Goal: Navigation & Orientation: Find specific page/section

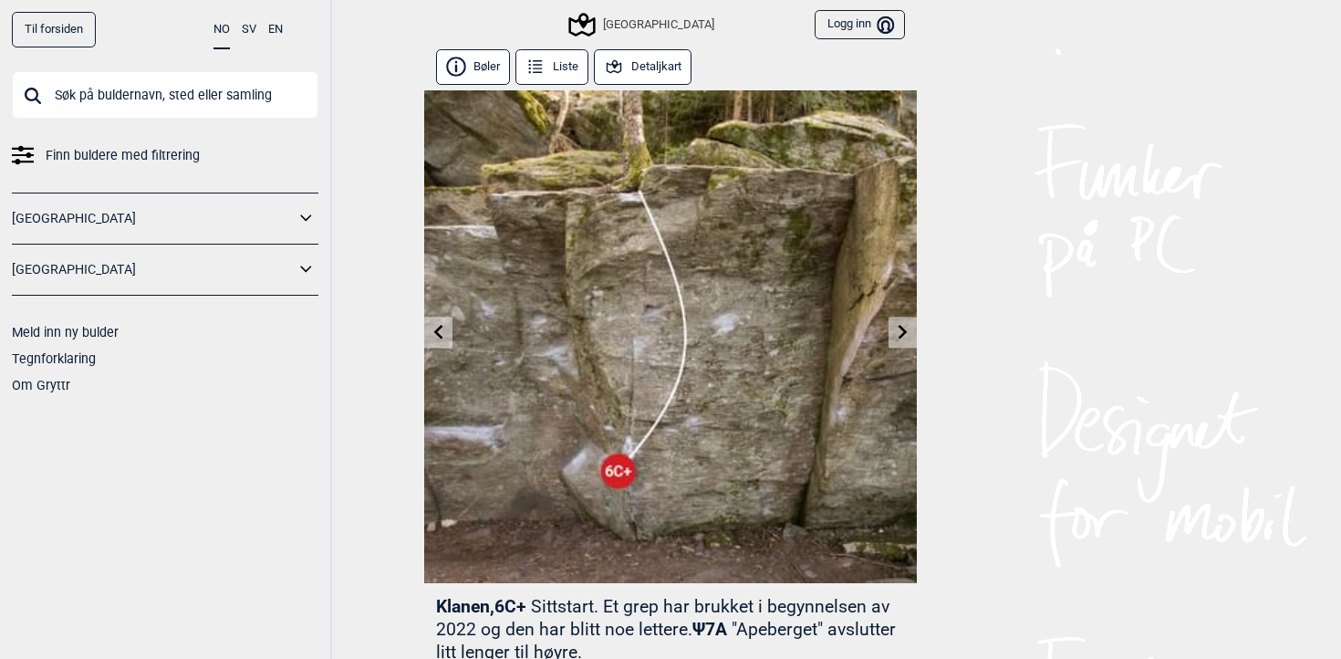
click at [90, 97] on input "text" at bounding box center [165, 94] width 306 height 47
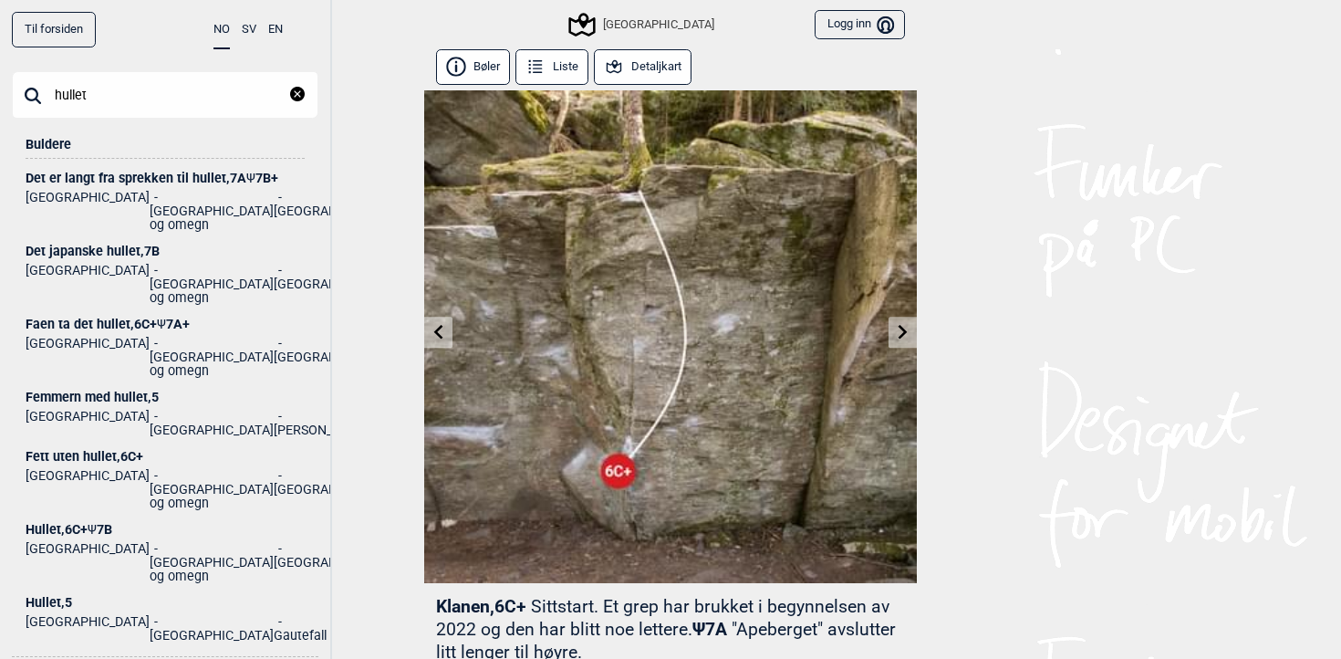
scroll to position [33, 0]
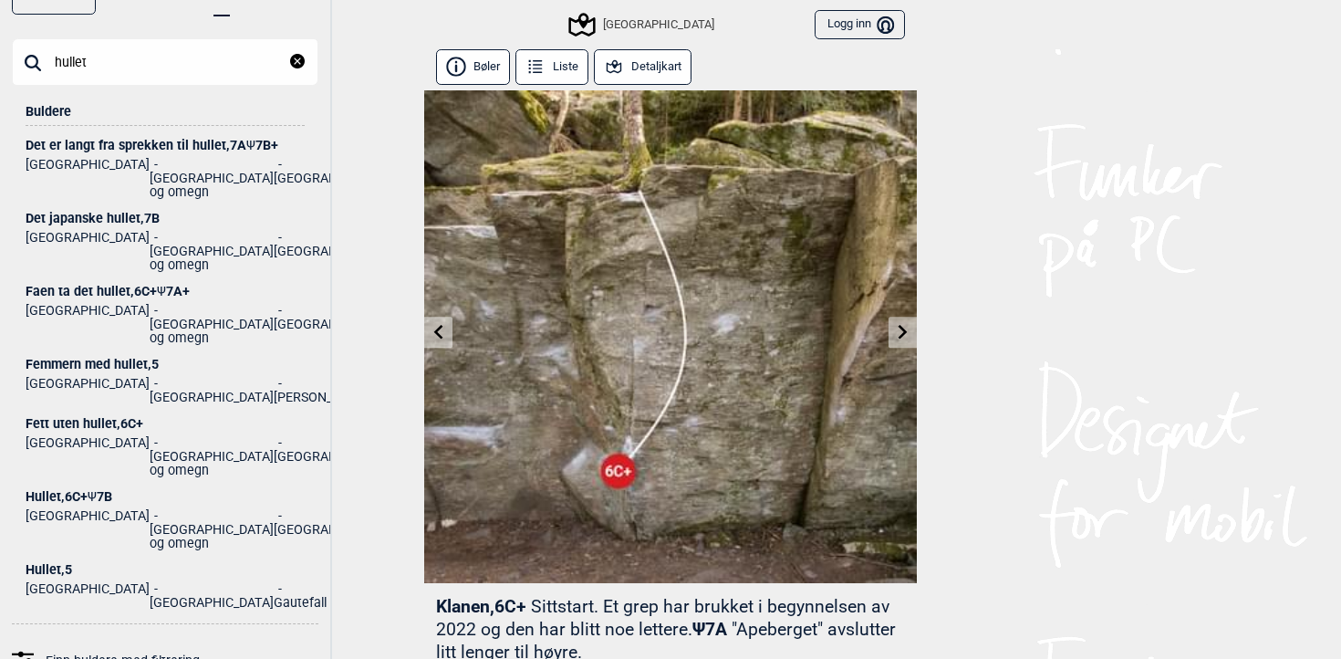
type input "hullet"
click at [49, 490] on div "Hullet , 6C+ Ψ 7B" at bounding box center [165, 497] width 279 height 14
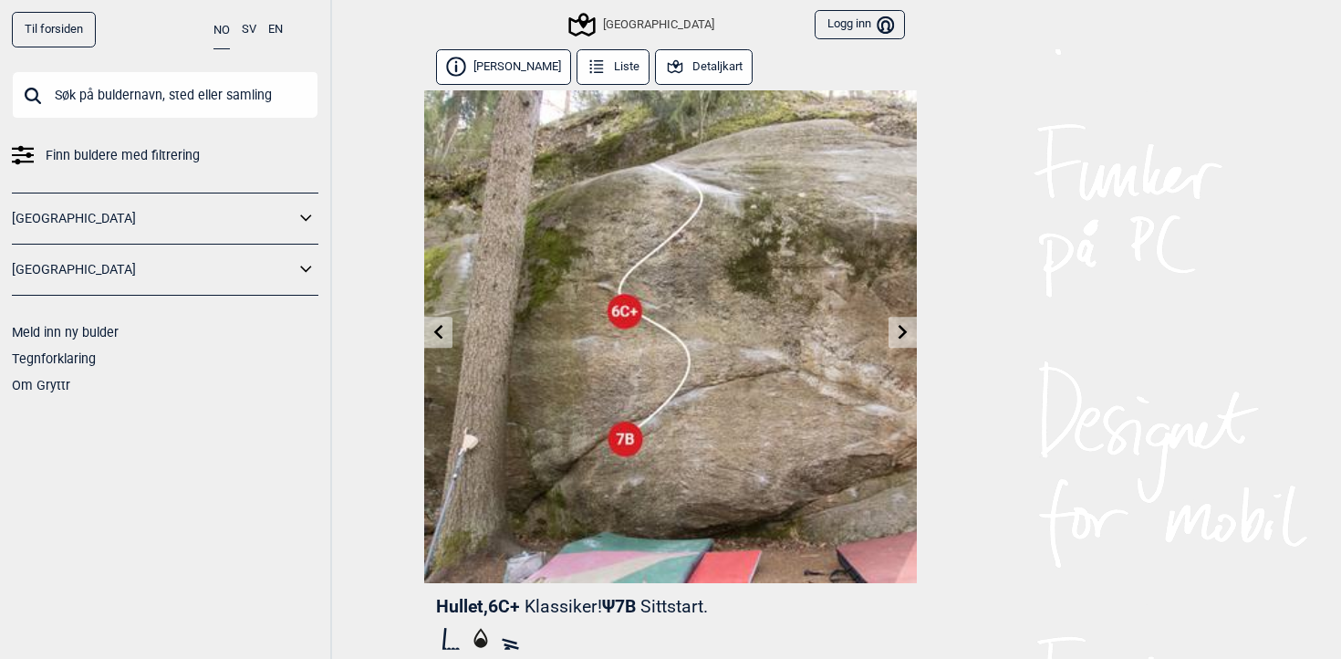
click at [896, 337] on icon at bounding box center [903, 331] width 15 height 15
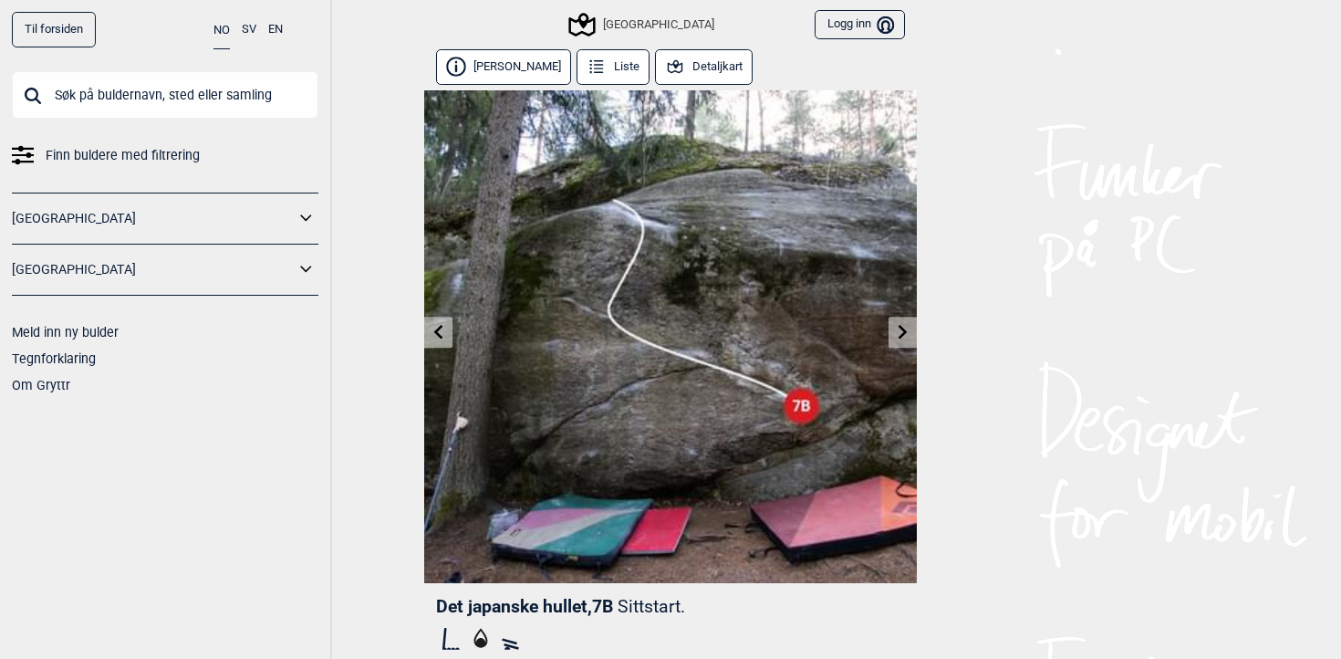
click at [440, 339] on link at bounding box center [438, 332] width 28 height 30
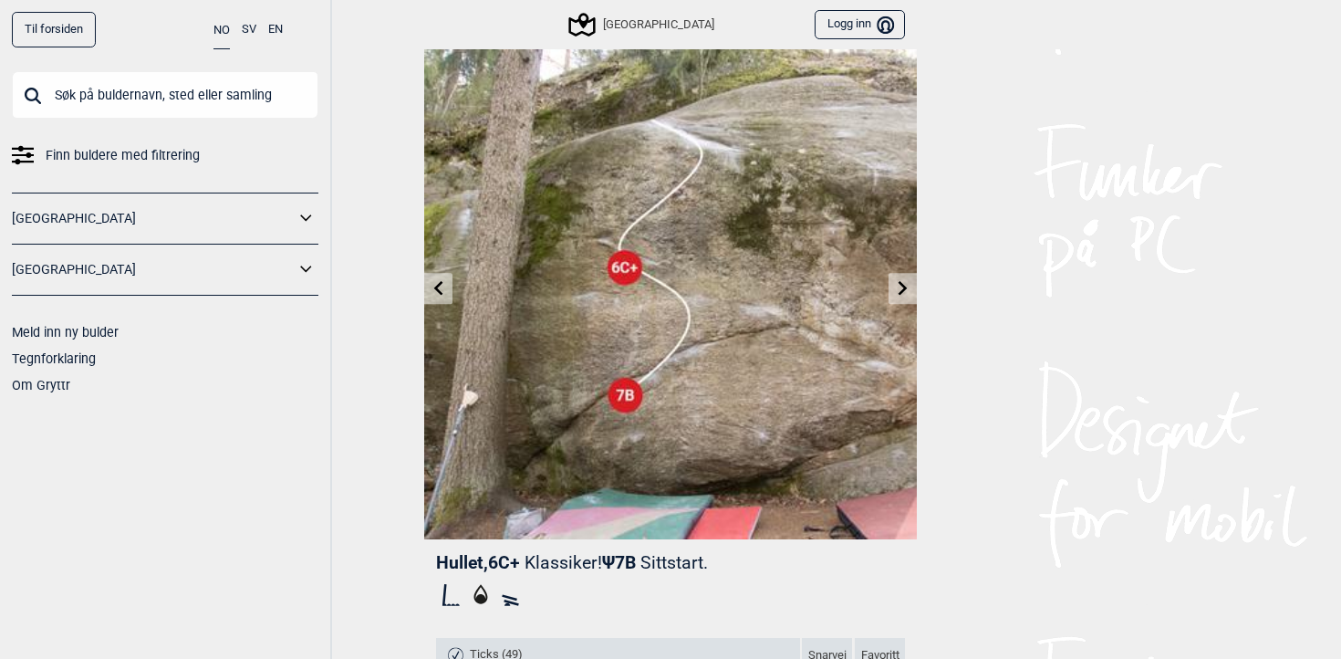
scroll to position [42, 0]
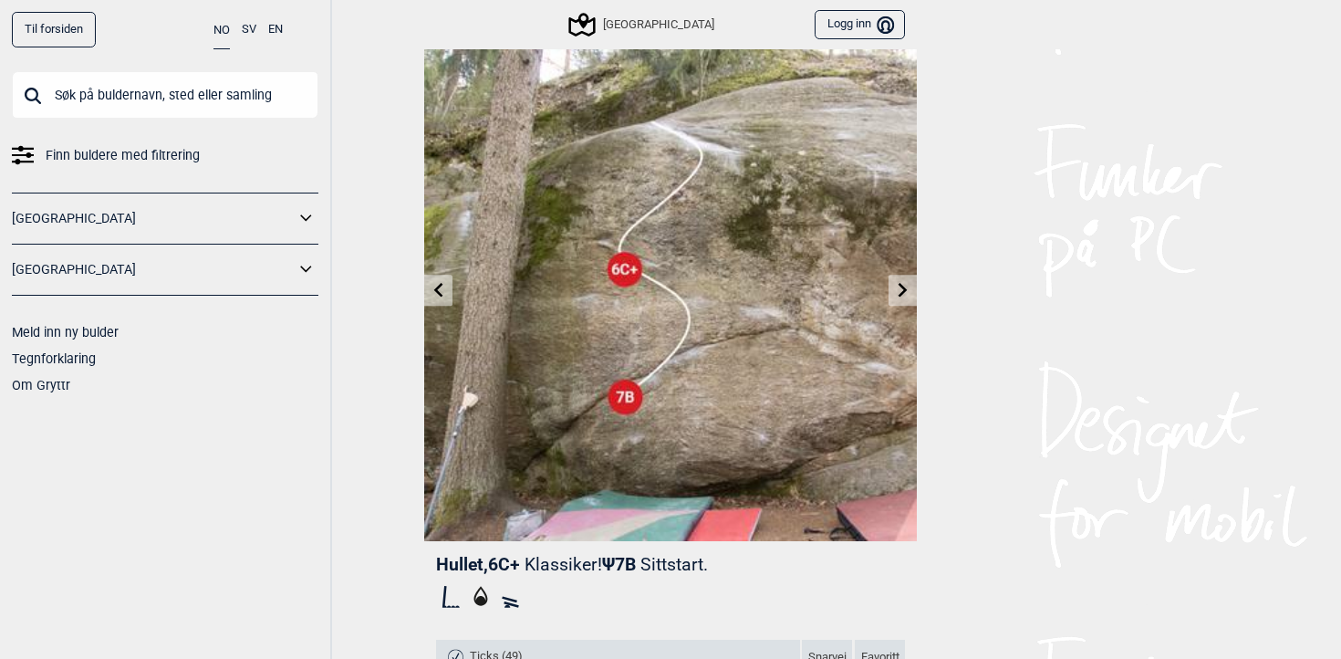
click at [897, 282] on icon at bounding box center [903, 289] width 15 height 15
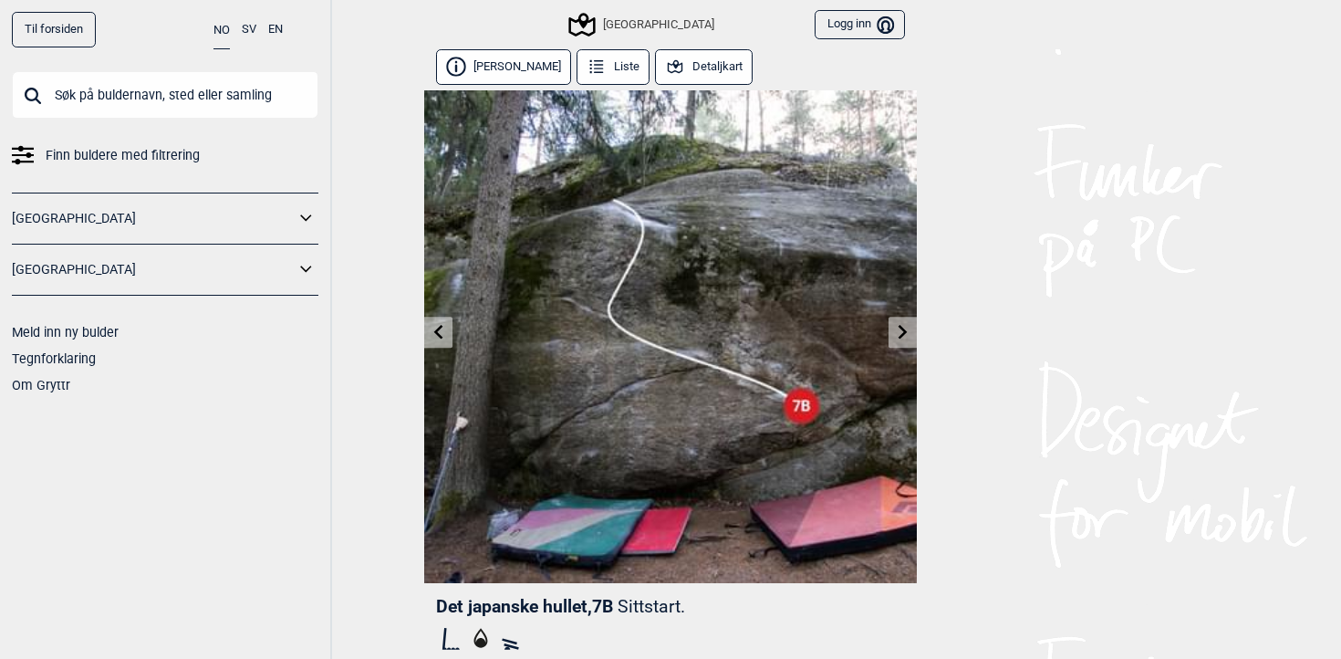
click at [443, 318] on link at bounding box center [438, 332] width 28 height 30
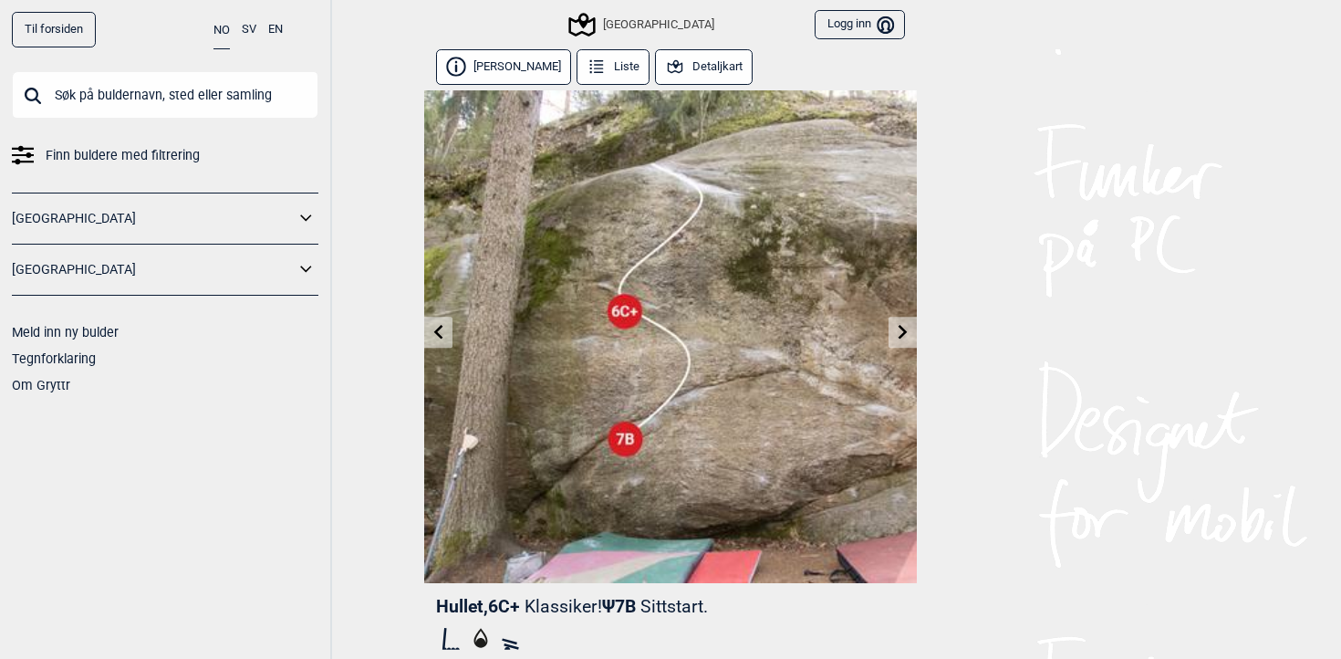
click at [443, 318] on link at bounding box center [438, 332] width 28 height 30
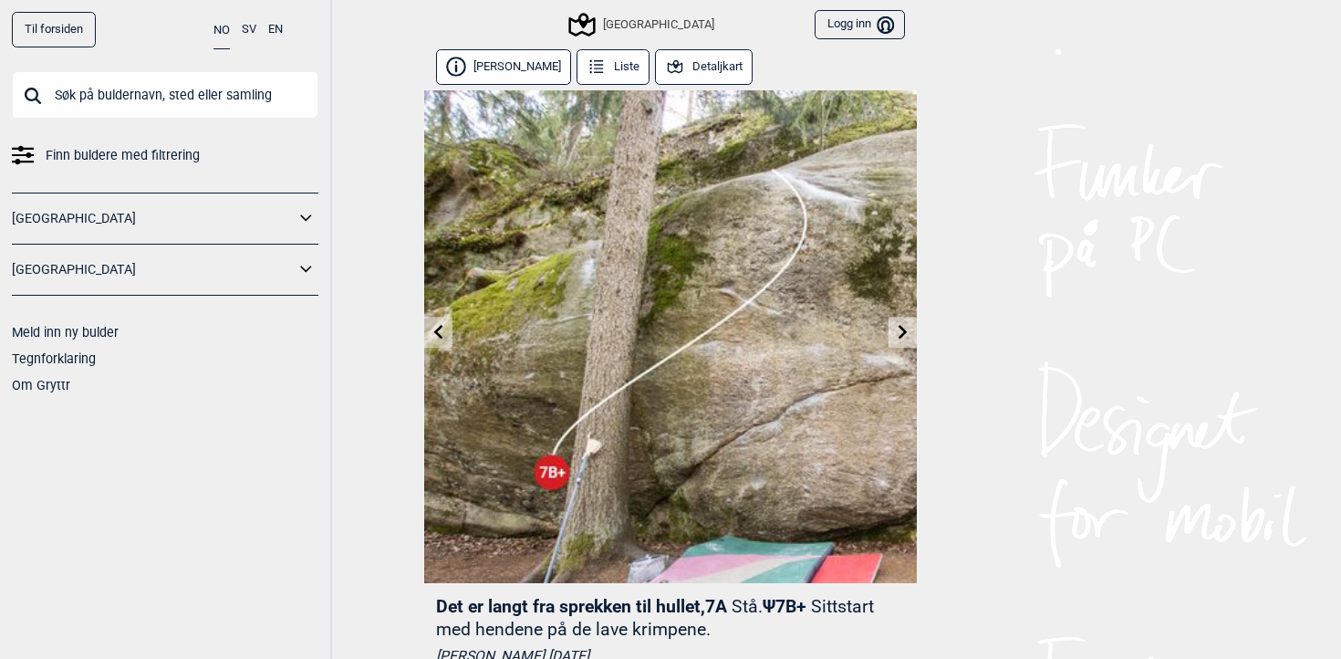
click at [899, 334] on icon at bounding box center [903, 331] width 15 height 15
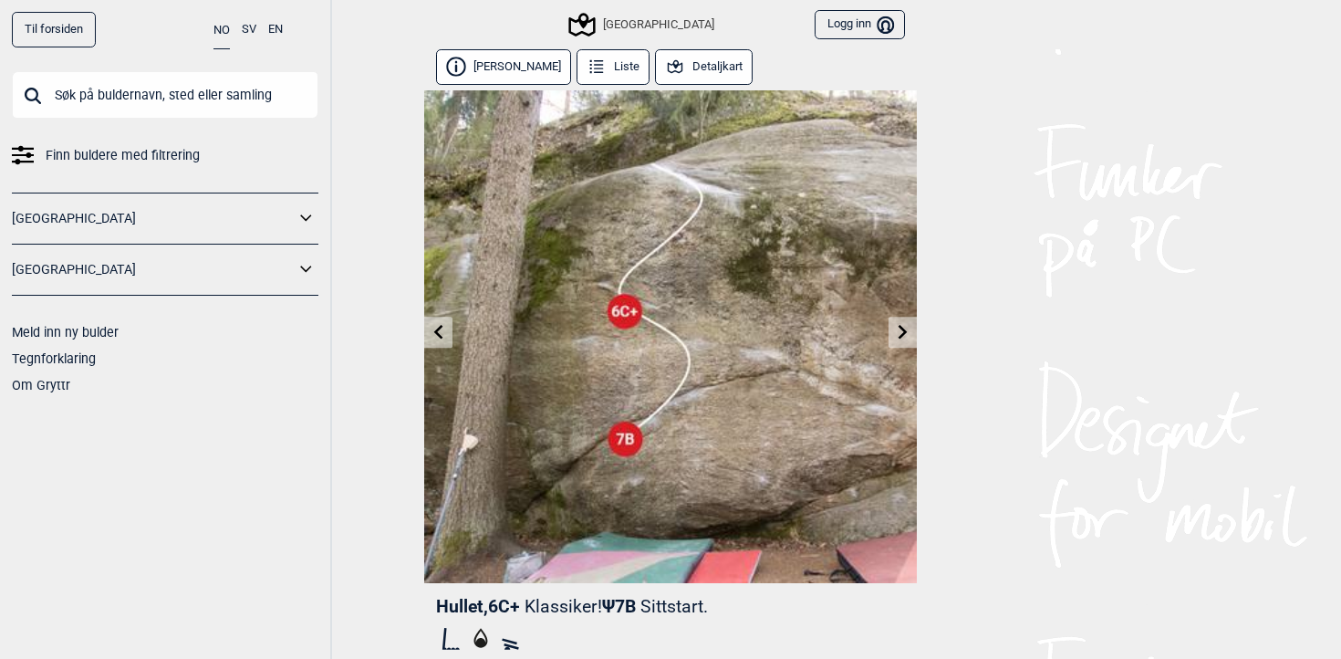
click at [678, 70] on button "Detaljkart" at bounding box center [704, 67] width 98 height 36
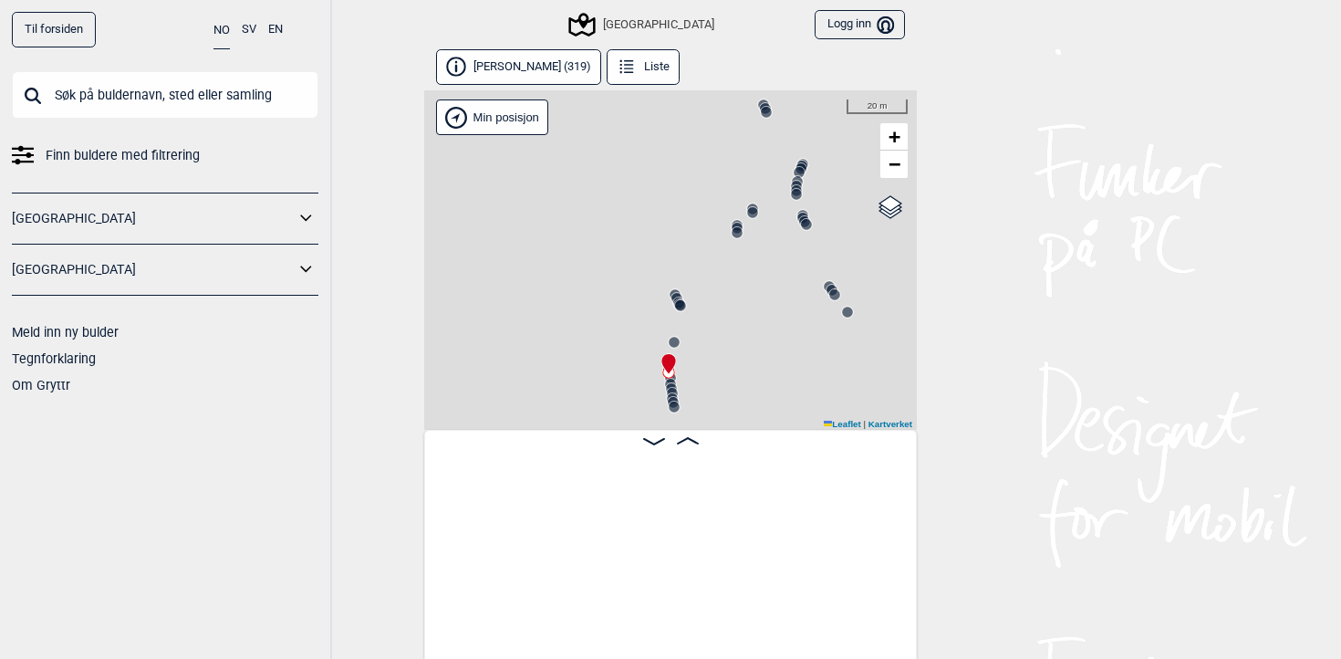
scroll to position [0, 13564]
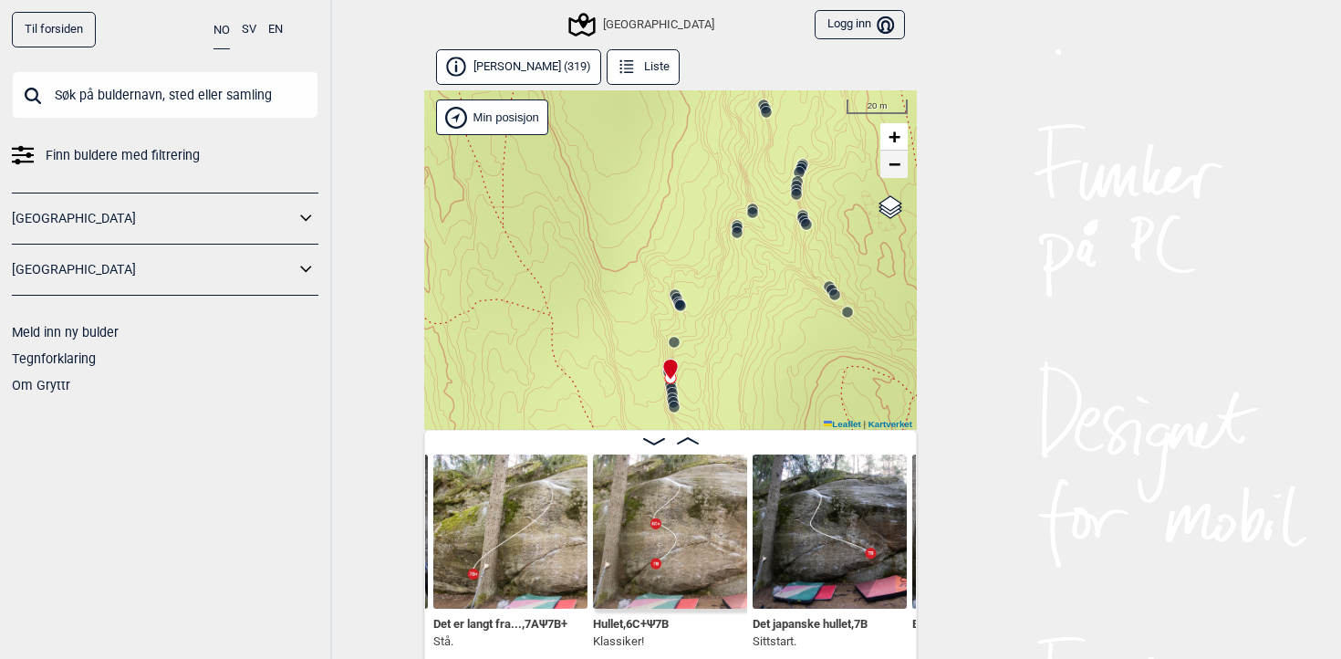
click at [897, 168] on span "−" at bounding box center [894, 163] width 12 height 23
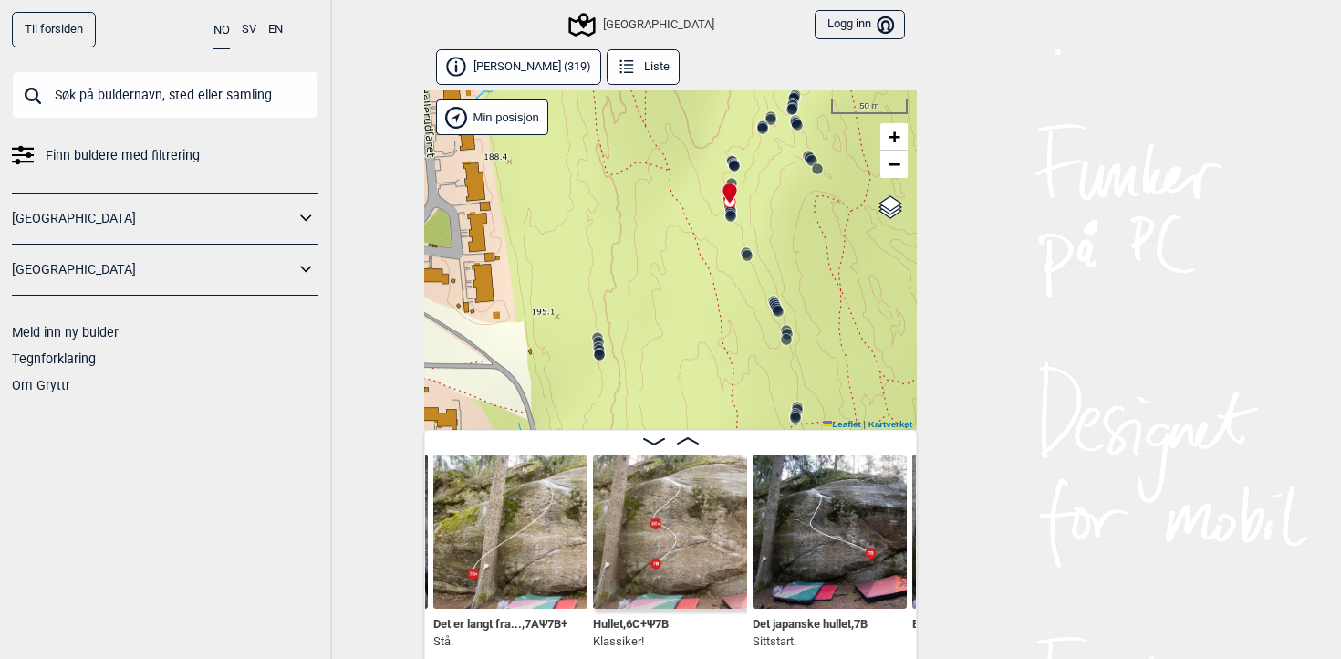
drag, startPoint x: 741, startPoint y: 309, endPoint x: 800, endPoint y: 133, distance: 185.7
click at [800, 133] on div "Speidersteinen Barnehageveggen Cowboyveggen Bølerveggen [GEOGRAPHIC_DATA]" at bounding box center [670, 259] width 493 height 339
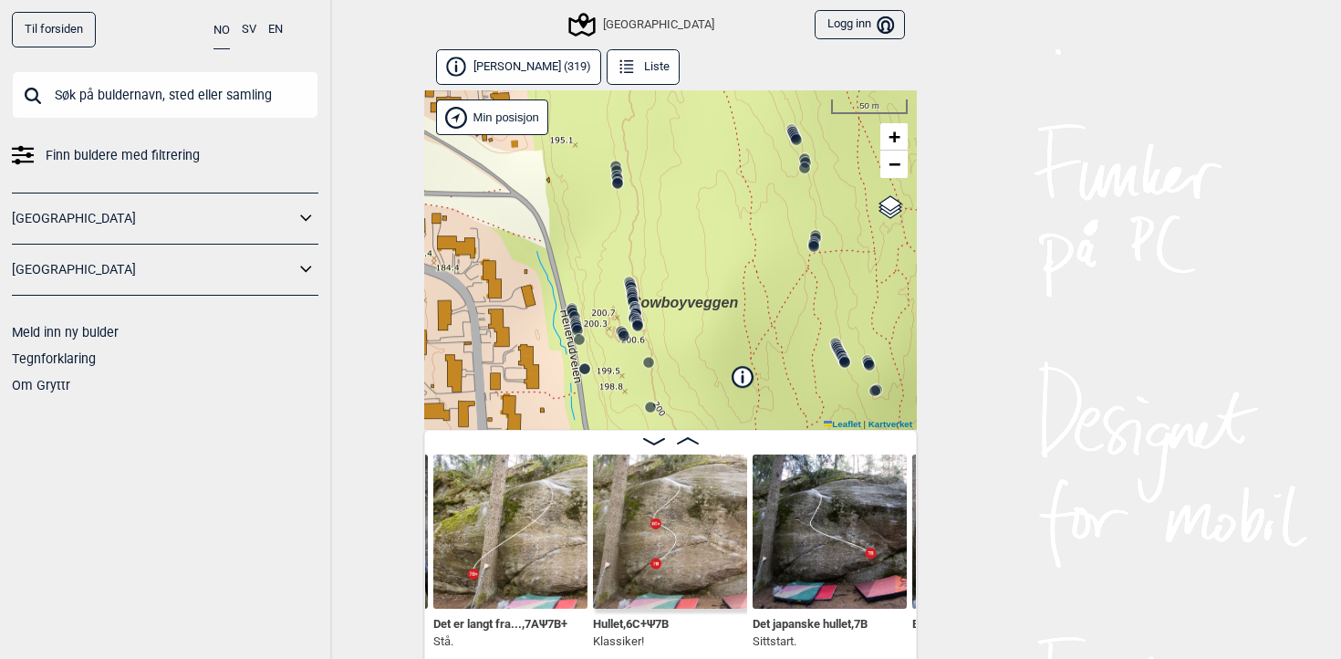
drag, startPoint x: 758, startPoint y: 270, endPoint x: 776, endPoint y: 99, distance: 172.4
click at [776, 99] on div "Speidersteinen Barnehageveggen Cowboyveggen Bølerveggen [GEOGRAPHIC_DATA]" at bounding box center [670, 259] width 493 height 339
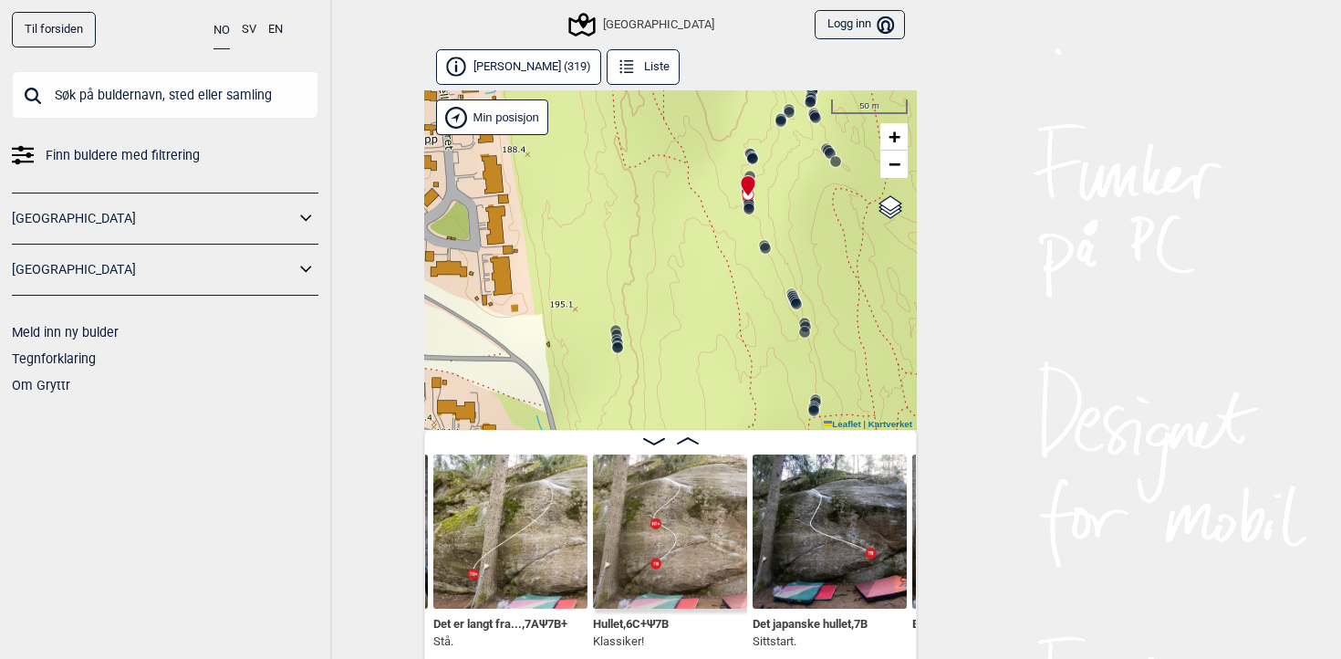
drag, startPoint x: 775, startPoint y: 143, endPoint x: 775, endPoint y: 307, distance: 164.2
click at [775, 307] on div "Speidersteinen Barnehageveggen Cowboyveggen Bølerveggen [GEOGRAPHIC_DATA]" at bounding box center [670, 259] width 493 height 339
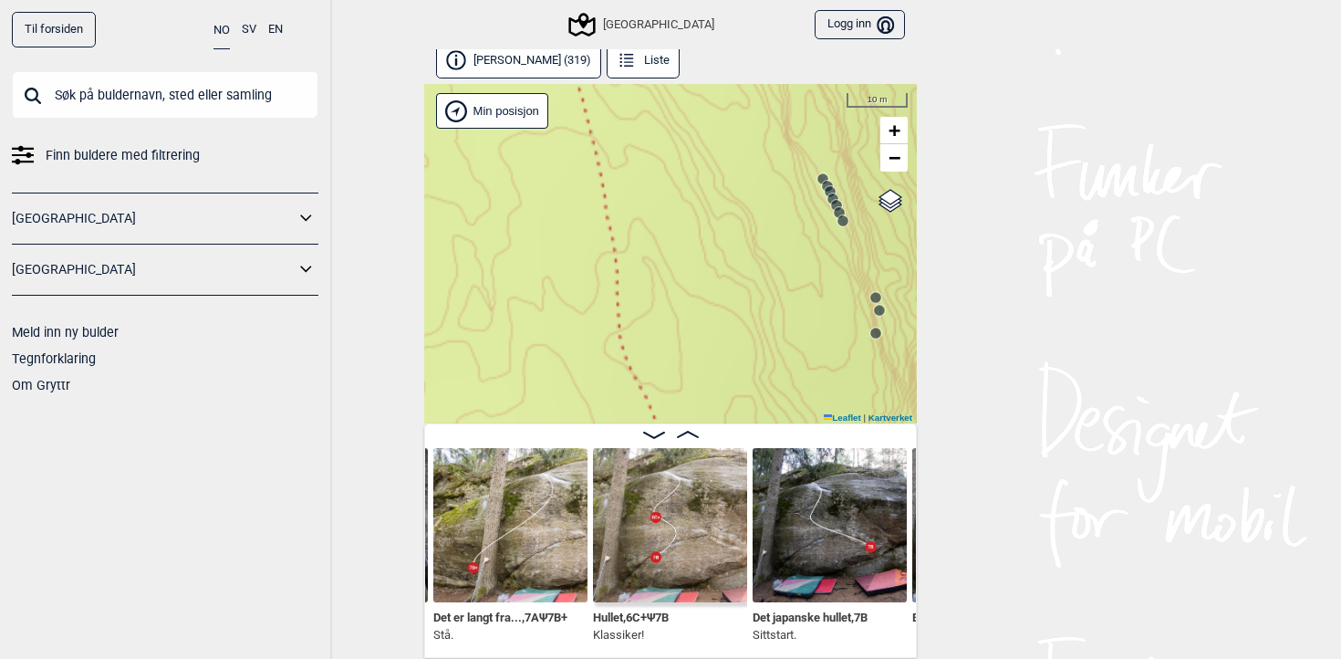
click at [713, 530] on img at bounding box center [670, 525] width 154 height 154
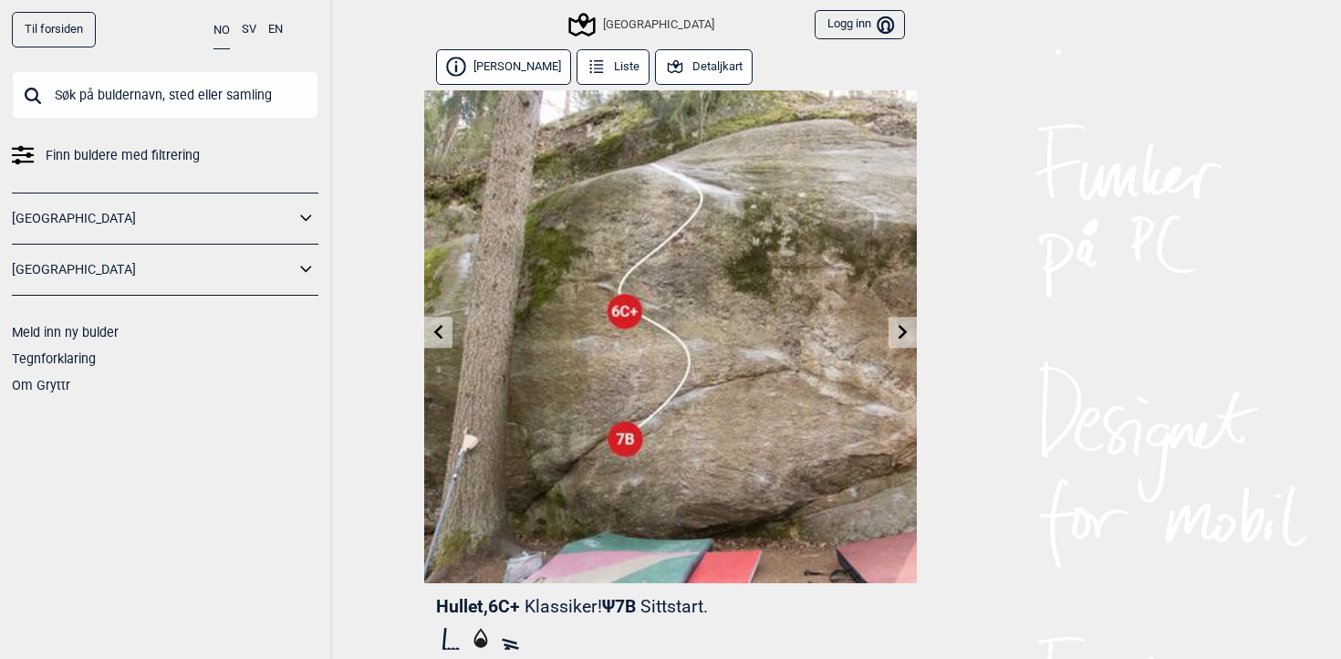
click at [201, 88] on input "text" at bounding box center [165, 94] width 306 height 47
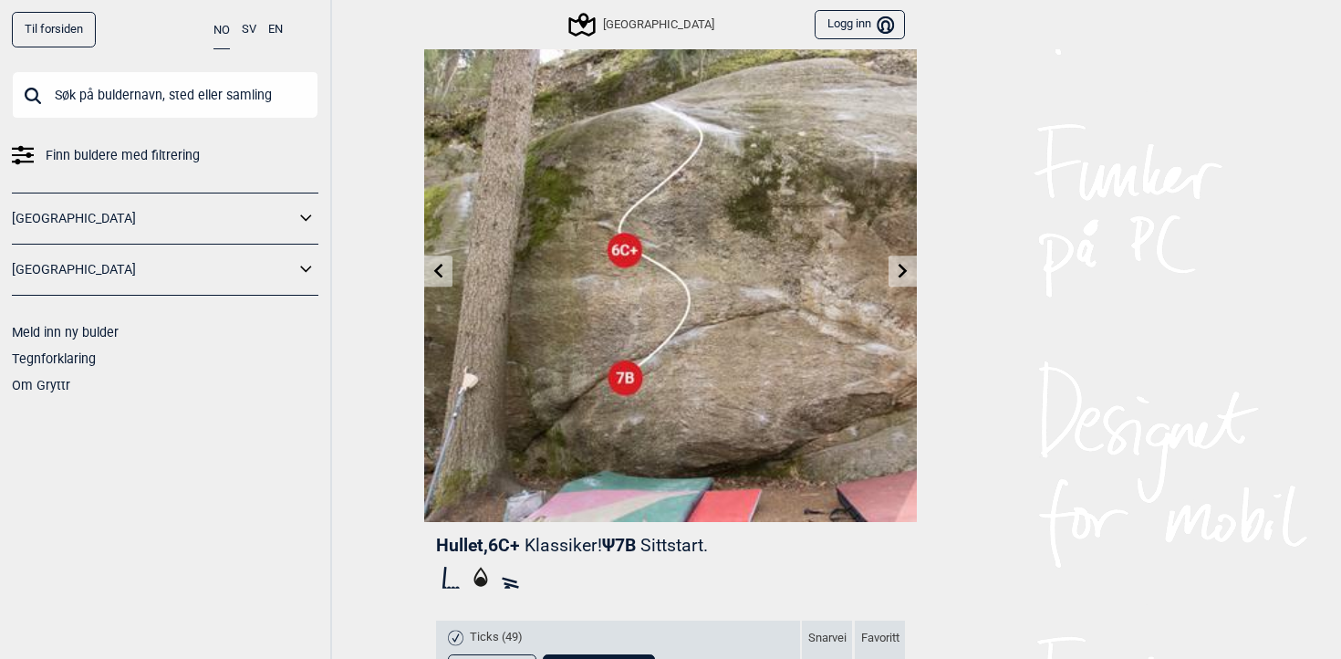
scroll to position [40, 0]
